Goal: Task Accomplishment & Management: Manage account settings

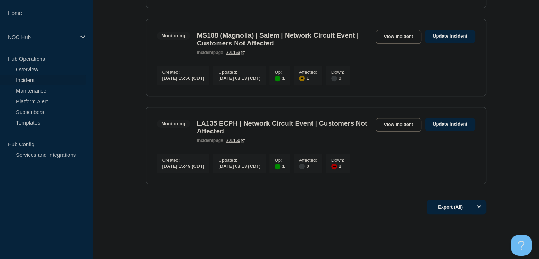
scroll to position [319, 0]
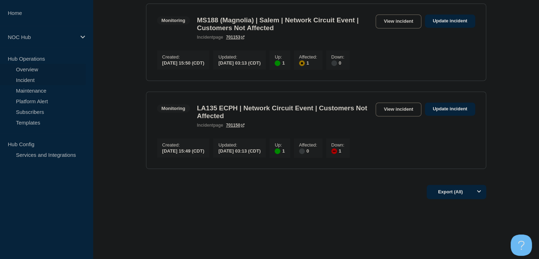
click at [49, 69] on link "Overview" at bounding box center [43, 69] width 86 height 11
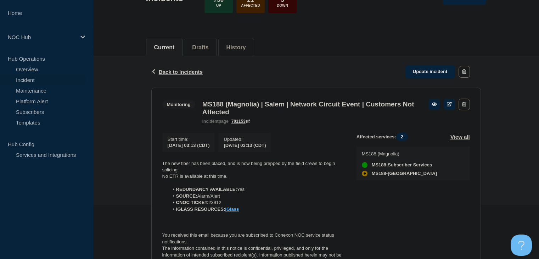
scroll to position [106, 0]
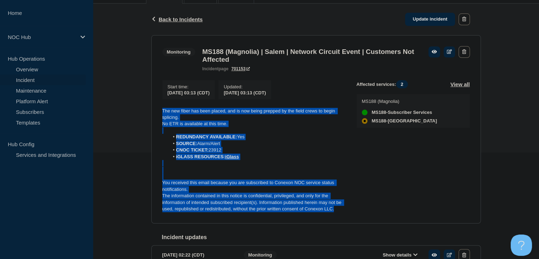
drag, startPoint x: 338, startPoint y: 214, endPoint x: 160, endPoint y: 116, distance: 203.3
click at [160, 116] on section "Monitoring MS188 (Magnolia) | Salem | Network Circuit Event | Customers Not Aff…" at bounding box center [316, 129] width 330 height 188
copy div "The new fiber has been placed, and is now being prepped by the field crews to b…"
click at [429, 20] on link "Update incident" at bounding box center [430, 19] width 50 height 13
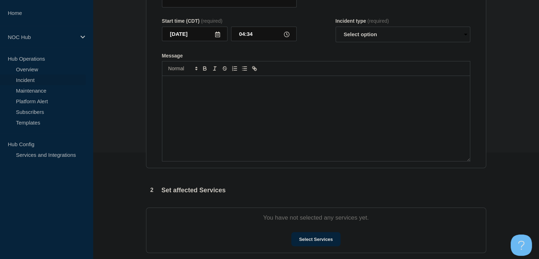
type input "MS188 (Magnolia) | Salem | Network Circuit Event | Customers Not Affected"
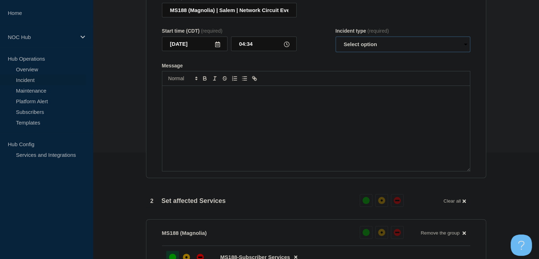
click at [378, 50] on select "Select option Investigating Identified Monitoring Resolved" at bounding box center [403, 45] width 135 height 16
select select "monitoring"
click at [336, 41] on select "Select option Investigating Identified Monitoring Resolved" at bounding box center [403, 45] width 135 height 16
click at [329, 116] on div "Message" at bounding box center [316, 128] width 308 height 85
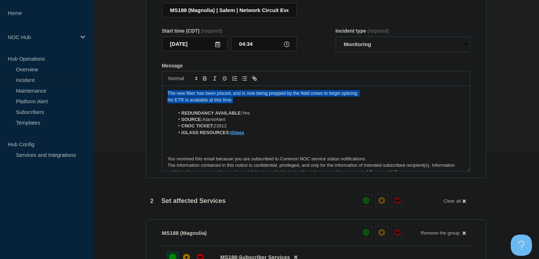
drag, startPoint x: 234, startPoint y: 100, endPoint x: 142, endPoint y: 87, distance: 93.5
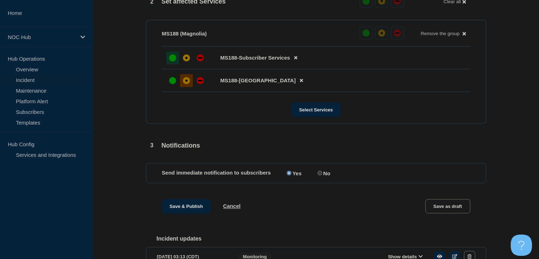
scroll to position [390, 0]
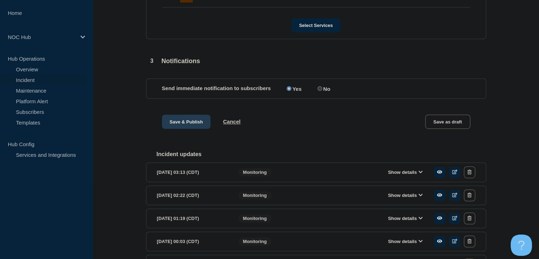
click at [175, 128] on button "Save & Publish" at bounding box center [186, 122] width 49 height 14
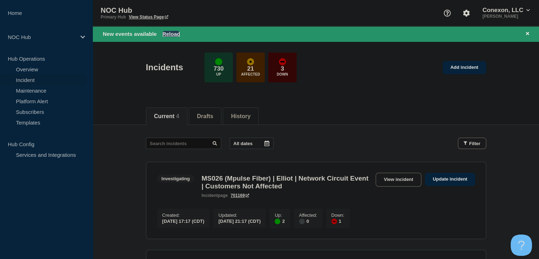
click at [168, 35] on button "Reload" at bounding box center [171, 34] width 18 height 6
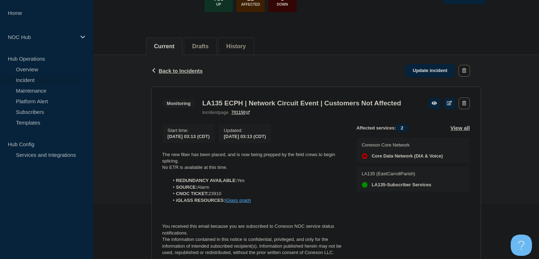
scroll to position [106, 0]
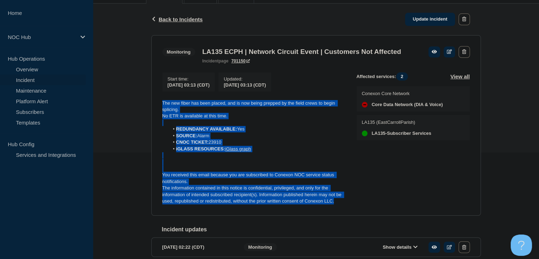
drag, startPoint x: 339, startPoint y: 216, endPoint x: 161, endPoint y: 114, distance: 205.3
click at [161, 114] on section "Monitoring LA135 ECPH | Network Circuit Event | Customers Not Affected incident…" at bounding box center [316, 125] width 330 height 180
copy div "The new fiber has been placed, and is now being prepped by the field crews to b…"
click at [440, 17] on link "Update incident" at bounding box center [430, 19] width 50 height 13
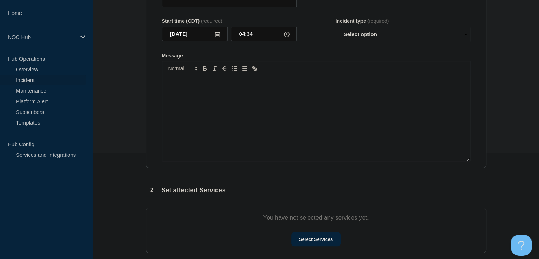
type input "LA135 ECPH | Network Circuit Event | Customers Not Affected"
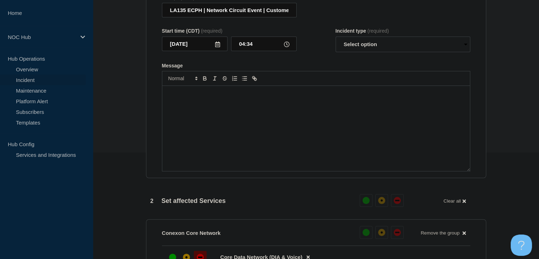
click at [268, 132] on div "Message" at bounding box center [316, 128] width 308 height 85
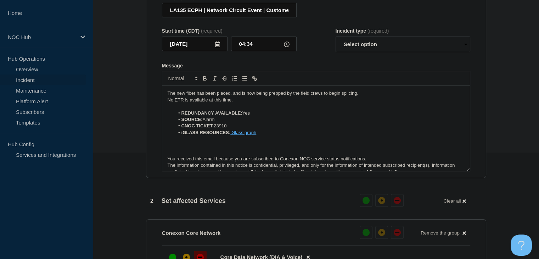
scroll to position [3, 0]
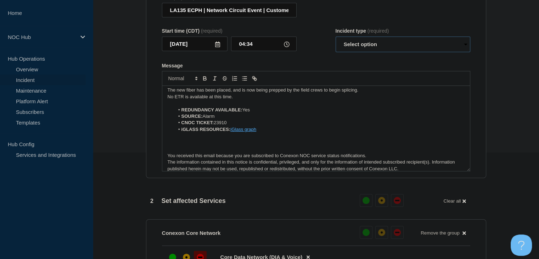
drag, startPoint x: 364, startPoint y: 51, endPoint x: 363, endPoint y: 55, distance: 3.7
click at [364, 51] on select "Select option Investigating Identified Monitoring Resolved" at bounding box center [403, 45] width 135 height 16
select select "monitoring"
click at [336, 41] on select "Select option Investigating Identified Monitoring Resolved" at bounding box center [403, 45] width 135 height 16
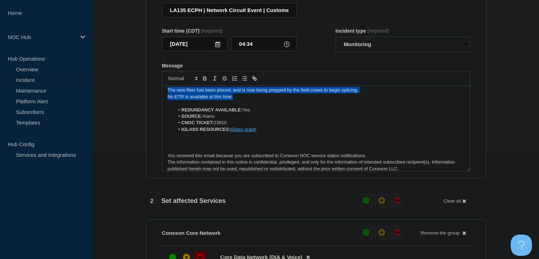
scroll to position [0, 0]
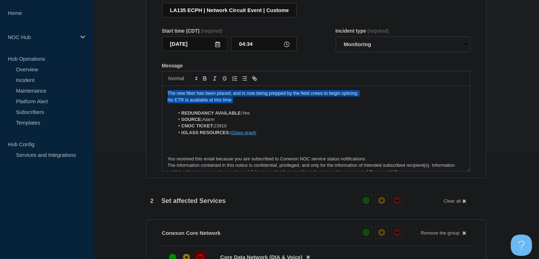
drag, startPoint x: 238, startPoint y: 103, endPoint x: 164, endPoint y: 94, distance: 75.0
click at [164, 94] on div "The new fiber has been placed, and is now being prepped by the field crews to b…" at bounding box center [316, 128] width 308 height 85
click at [178, 96] on p "The new fiber has been placed, and is now being prepped by the field crews to b…" at bounding box center [316, 93] width 297 height 6
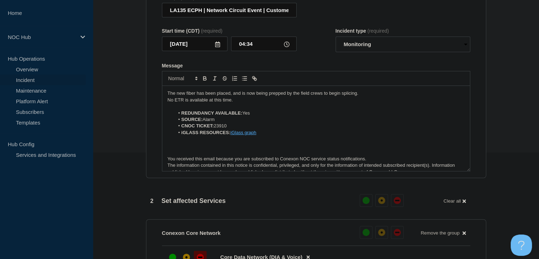
click at [178, 96] on p "The new fiber has been placed, and is now being prepped by the field crews to b…" at bounding box center [316, 93] width 297 height 6
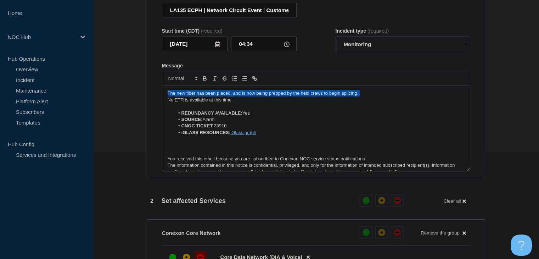
click at [178, 96] on p "The new fiber has been placed, and is now being prepped by the field crews to b…" at bounding box center [316, 93] width 297 height 6
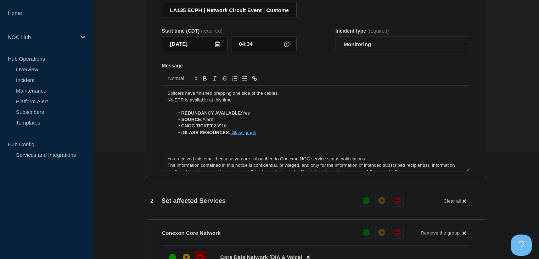
click at [292, 94] on p "Splicers have finished prepping one side of the cables." at bounding box center [316, 93] width 297 height 6
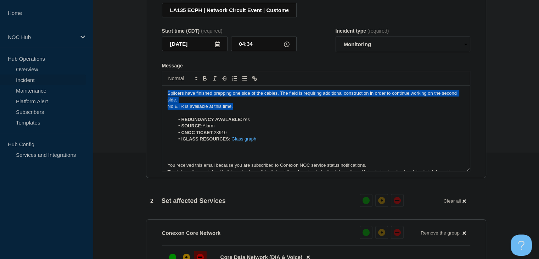
drag, startPoint x: 205, startPoint y: 112, endPoint x: 162, endPoint y: 98, distance: 45.0
click at [162, 98] on div "Splicers have finished prepping one side of the cables. The field is requiring …" at bounding box center [316, 128] width 308 height 85
copy div "Splicers have finished prepping one side of the cables. The field is requiring …"
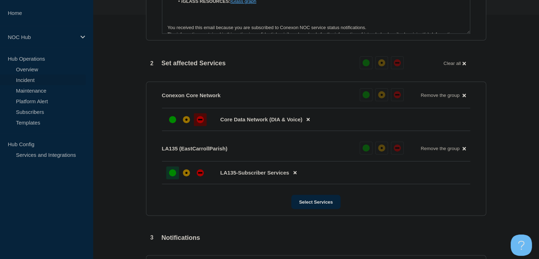
scroll to position [319, 0]
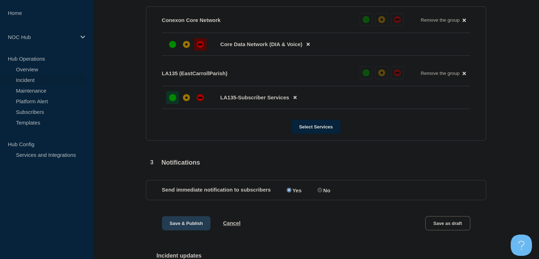
click at [188, 229] on button "Save & Publish" at bounding box center [186, 223] width 49 height 14
